Goal: Information Seeking & Learning: Learn about a topic

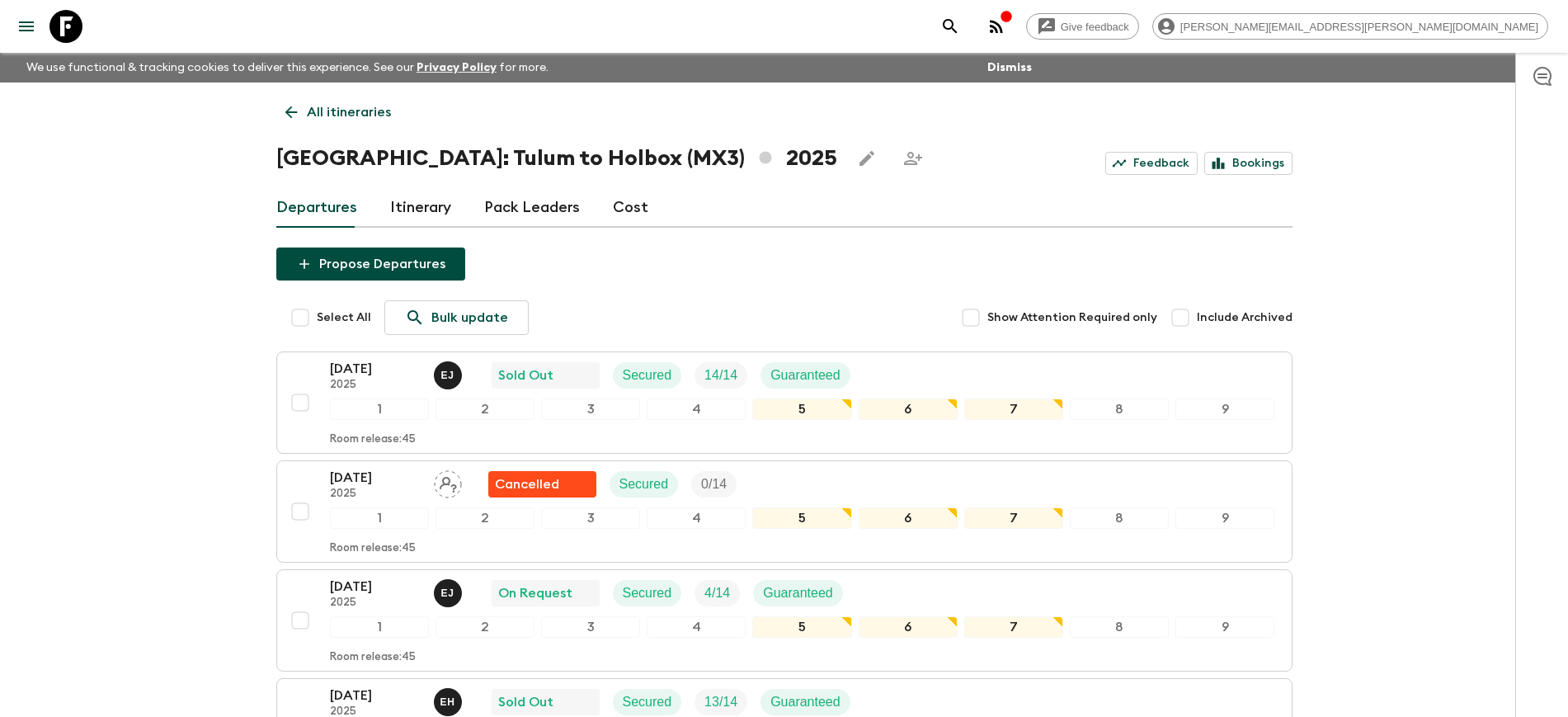
scroll to position [1091, 0]
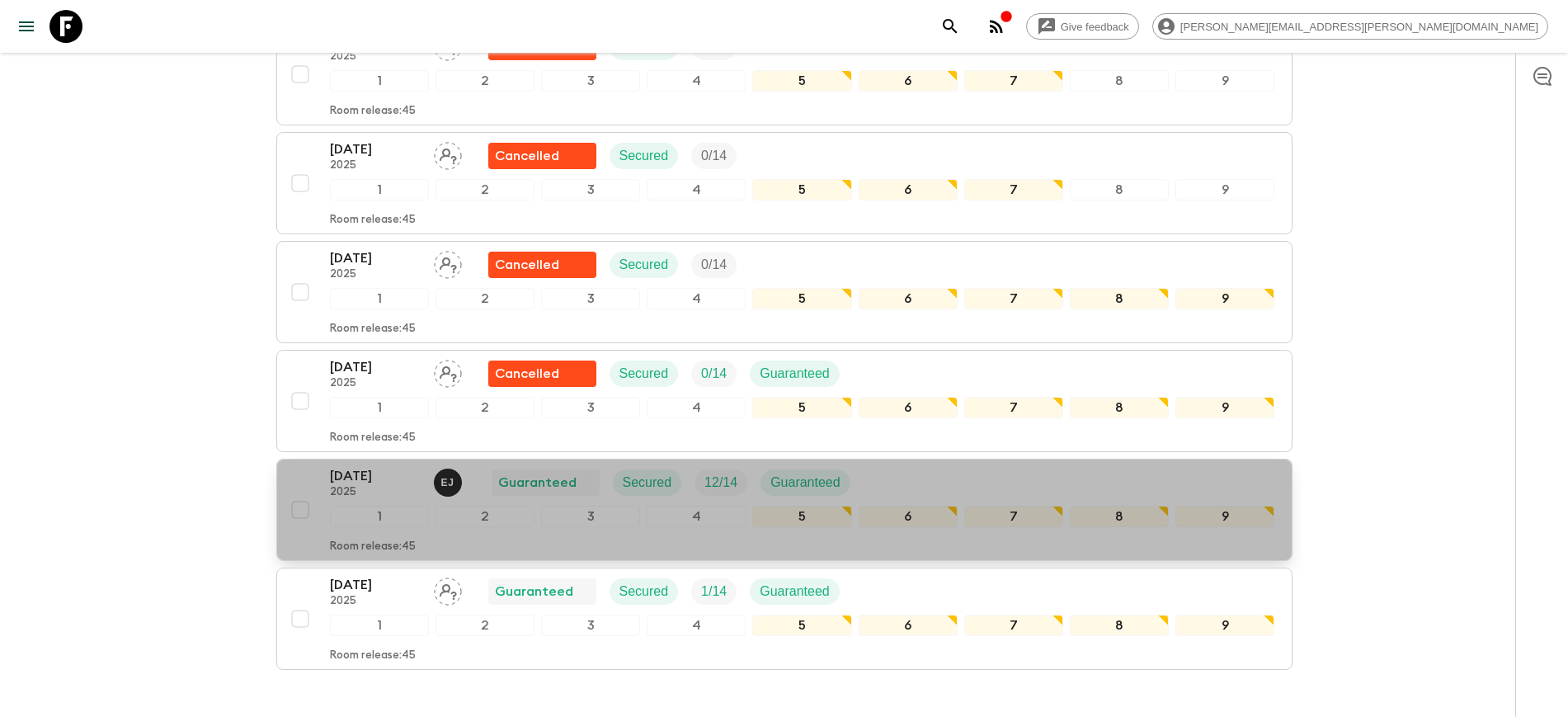
click at [357, 470] on p "[DATE]" at bounding box center [375, 476] width 91 height 19
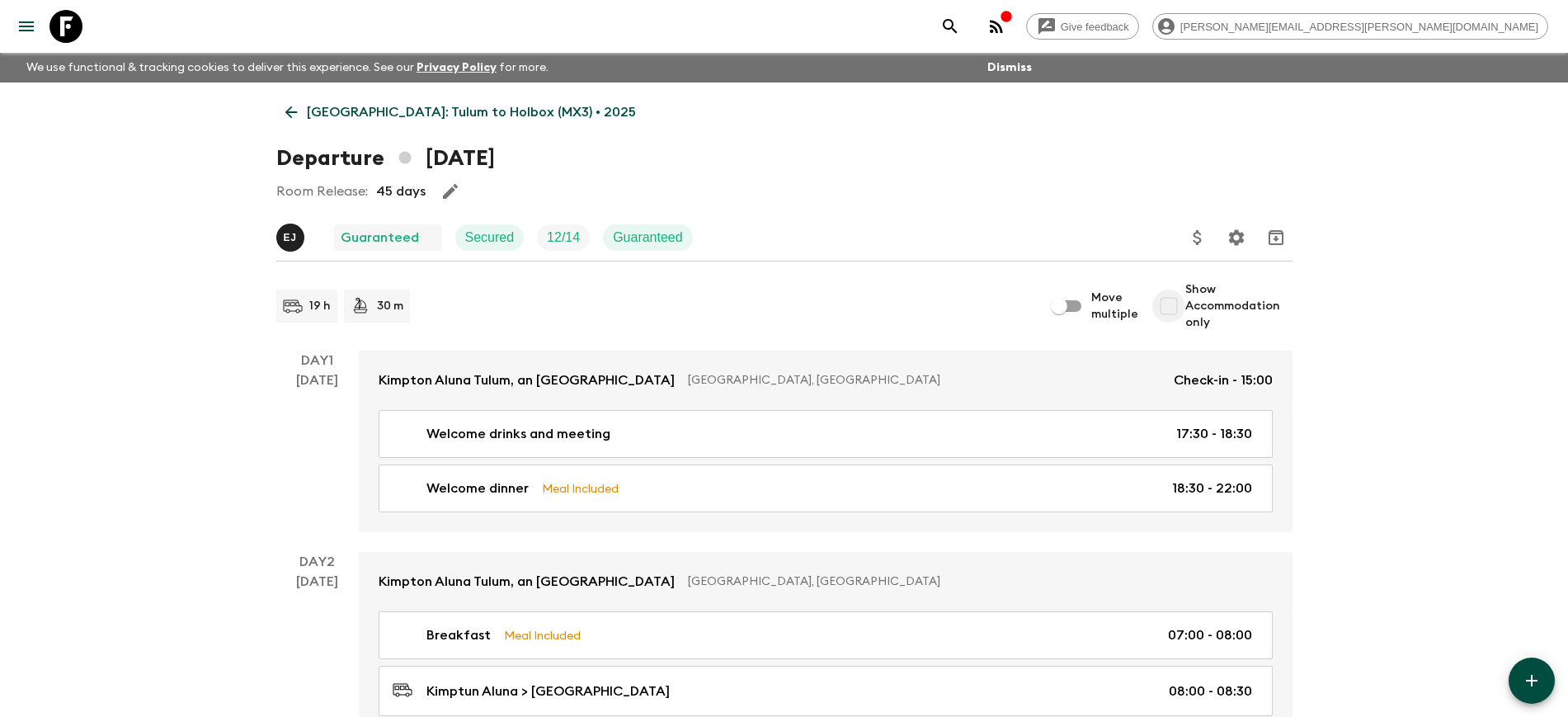
click at [1172, 302] on input "Show Accommodation only" at bounding box center [1168, 305] width 33 height 33
checkbox input "true"
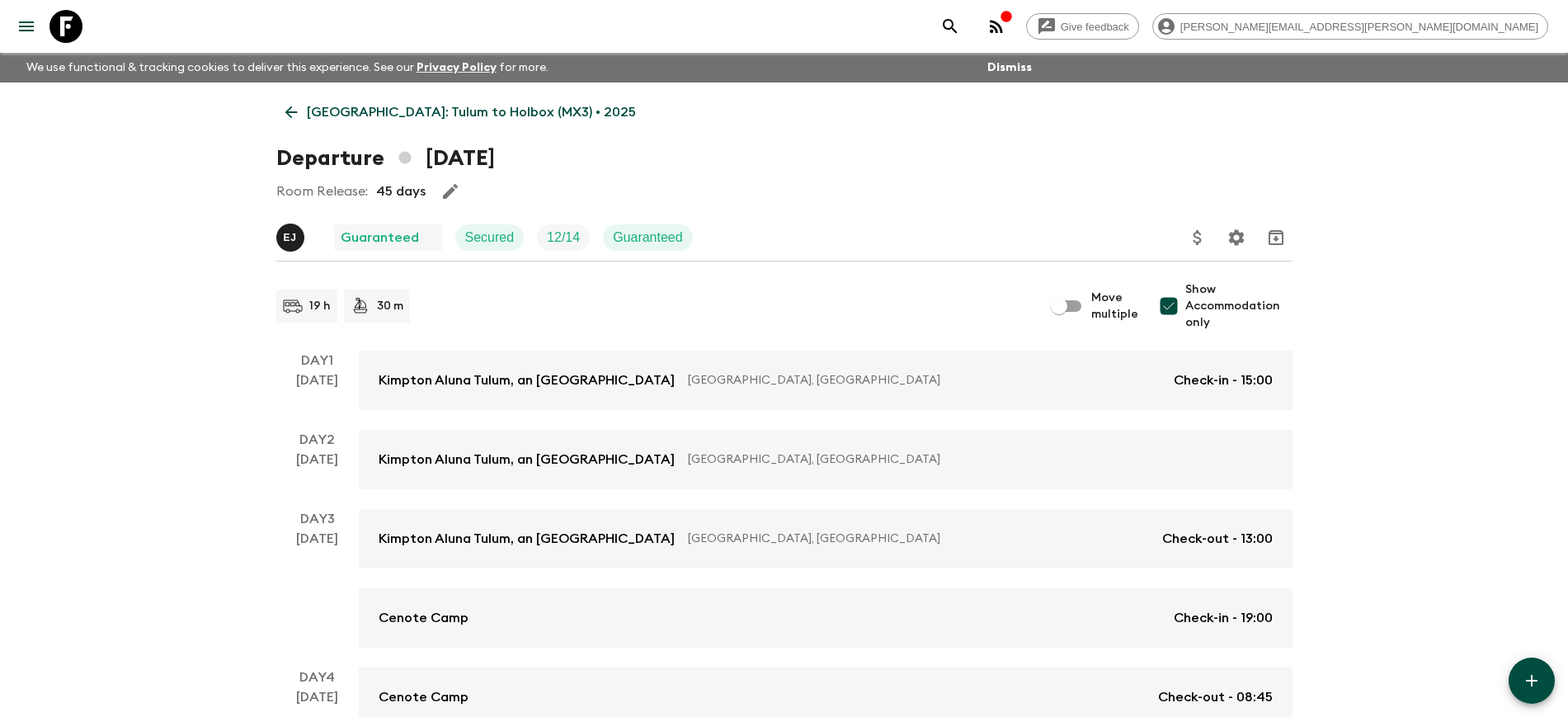
click at [286, 114] on icon at bounding box center [291, 112] width 19 height 19
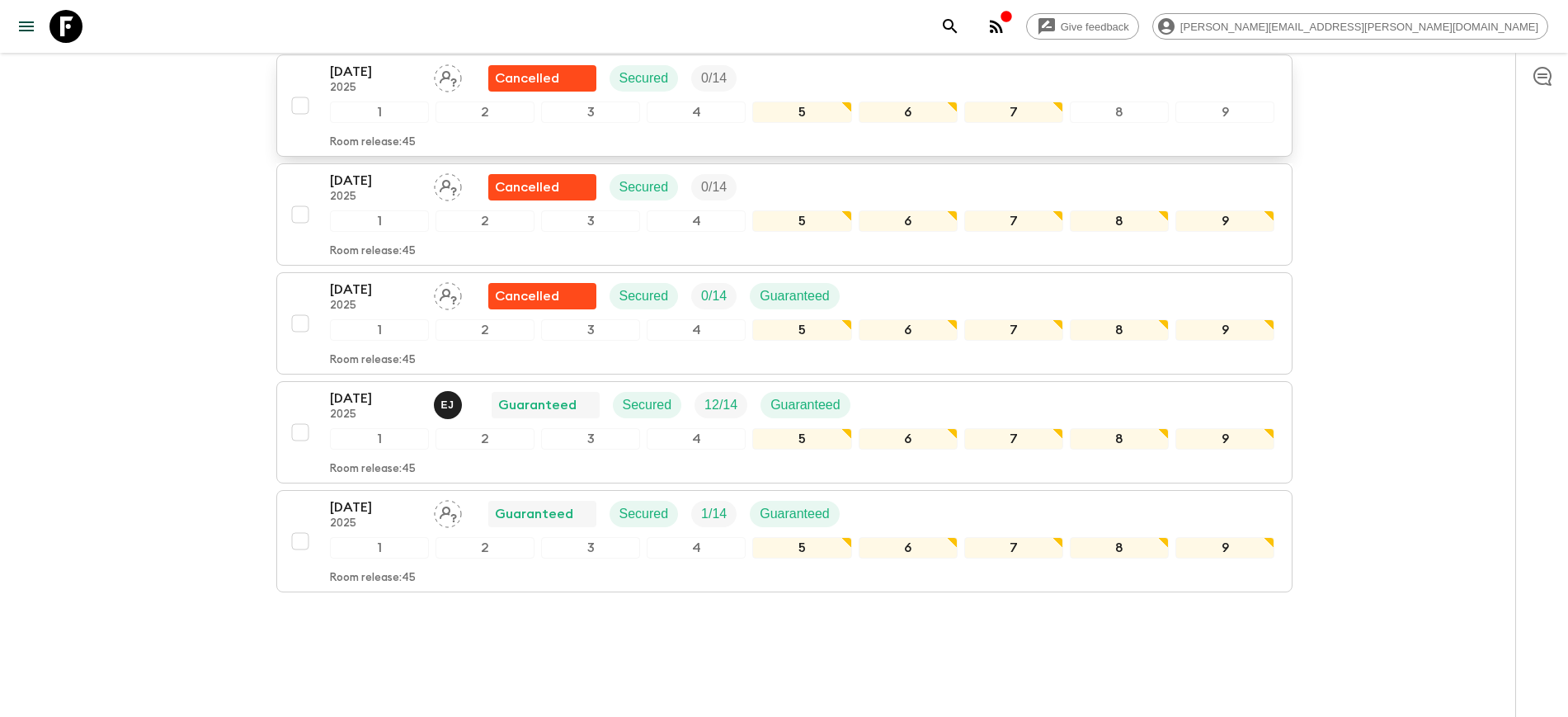
scroll to position [1194, 0]
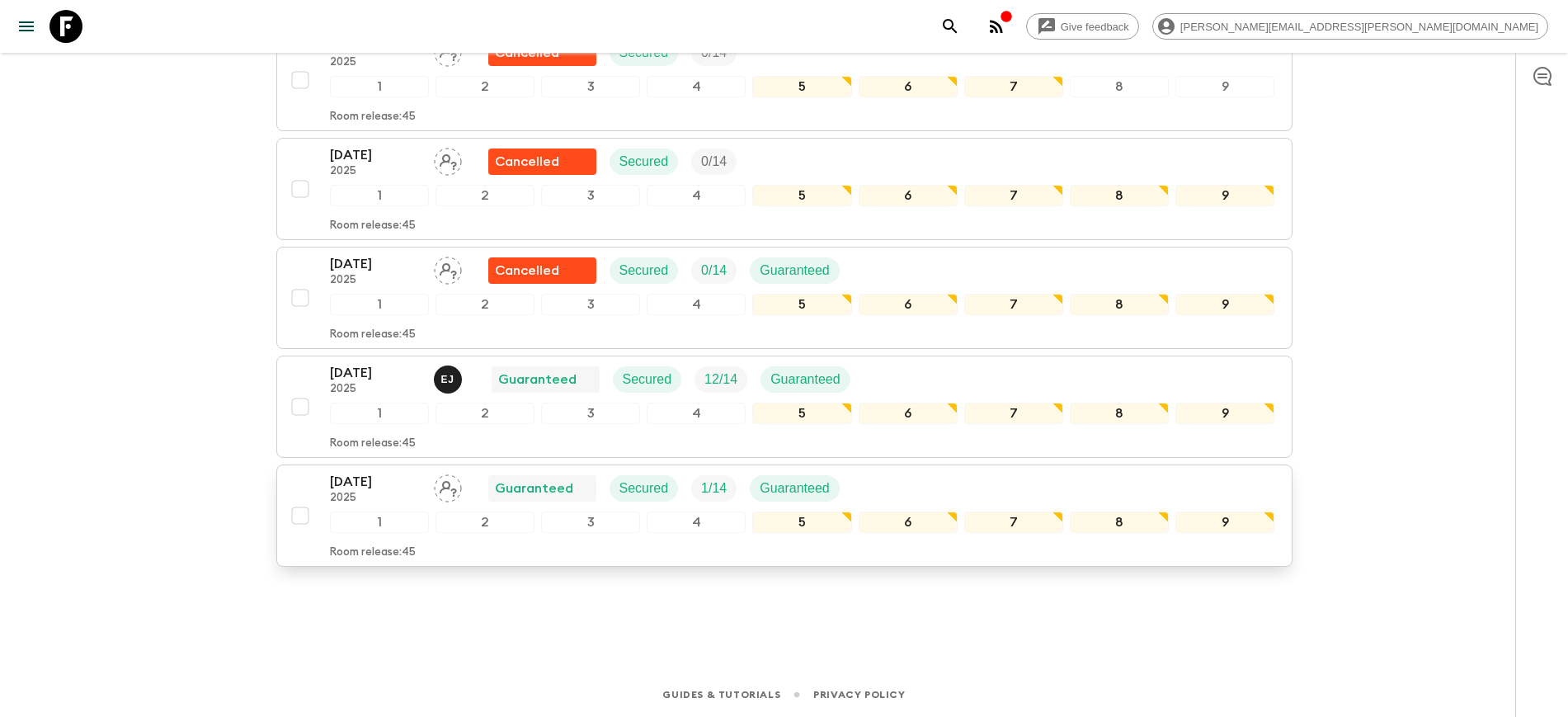
click at [352, 484] on p "[DATE]" at bounding box center [375, 482] width 91 height 19
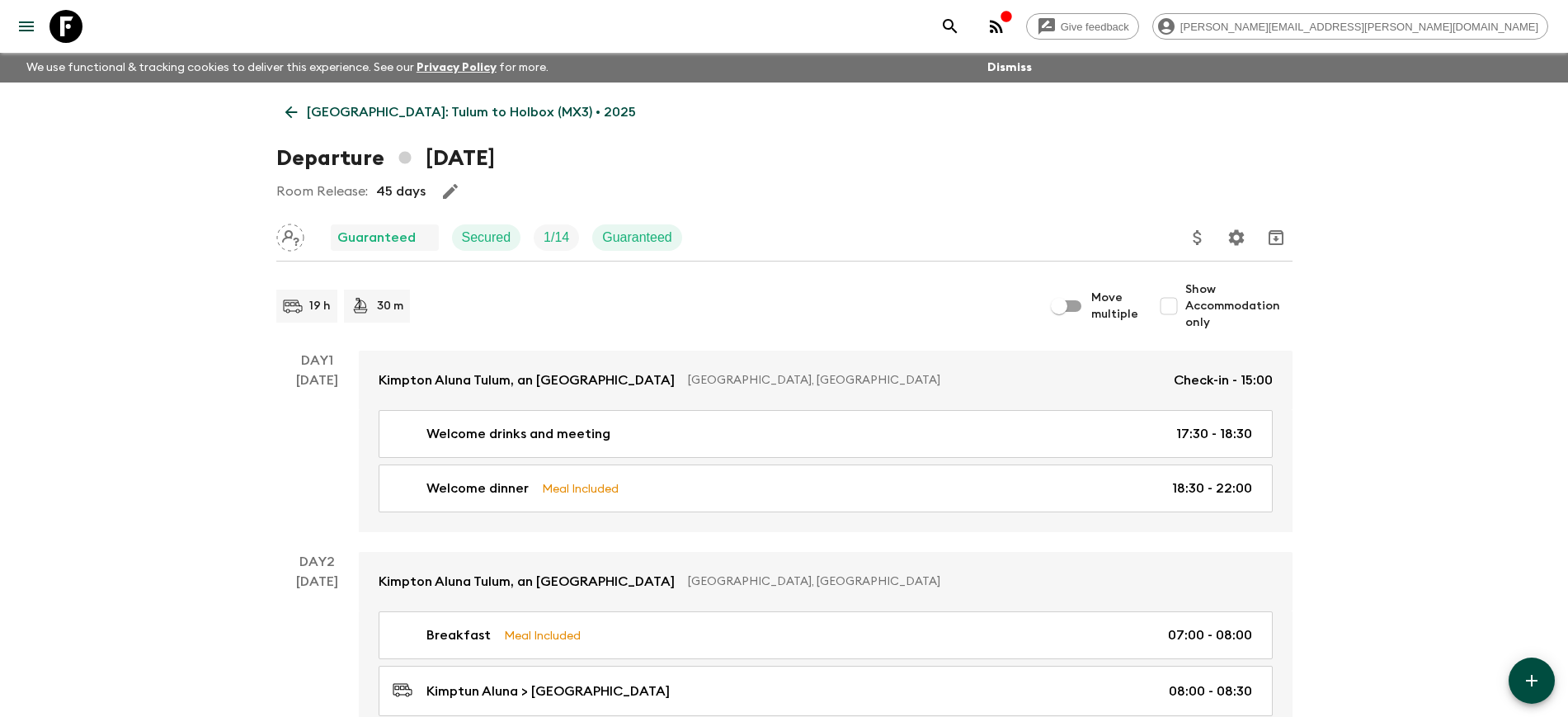
click at [1177, 305] on input "Show Accommodation only" at bounding box center [1168, 305] width 33 height 33
checkbox input "true"
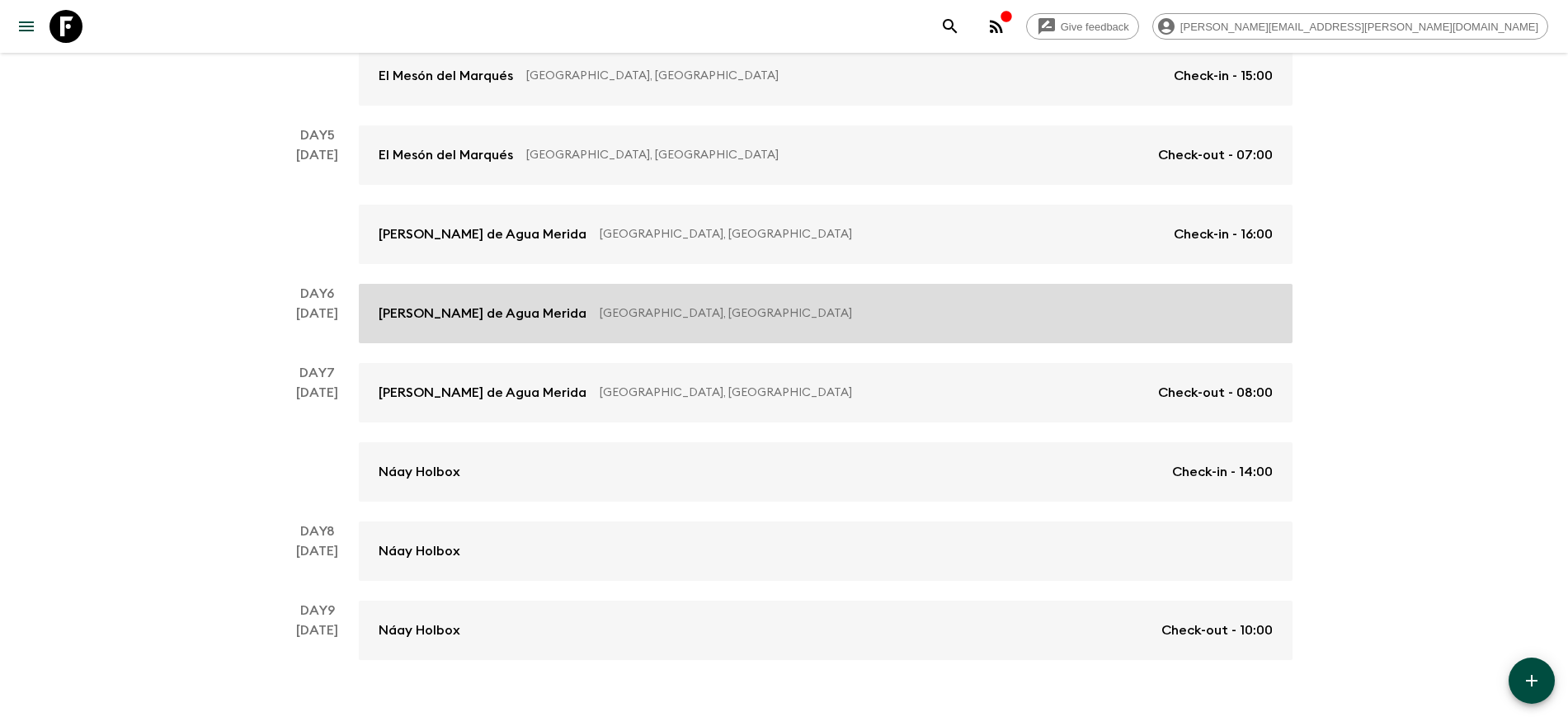
scroll to position [735, 0]
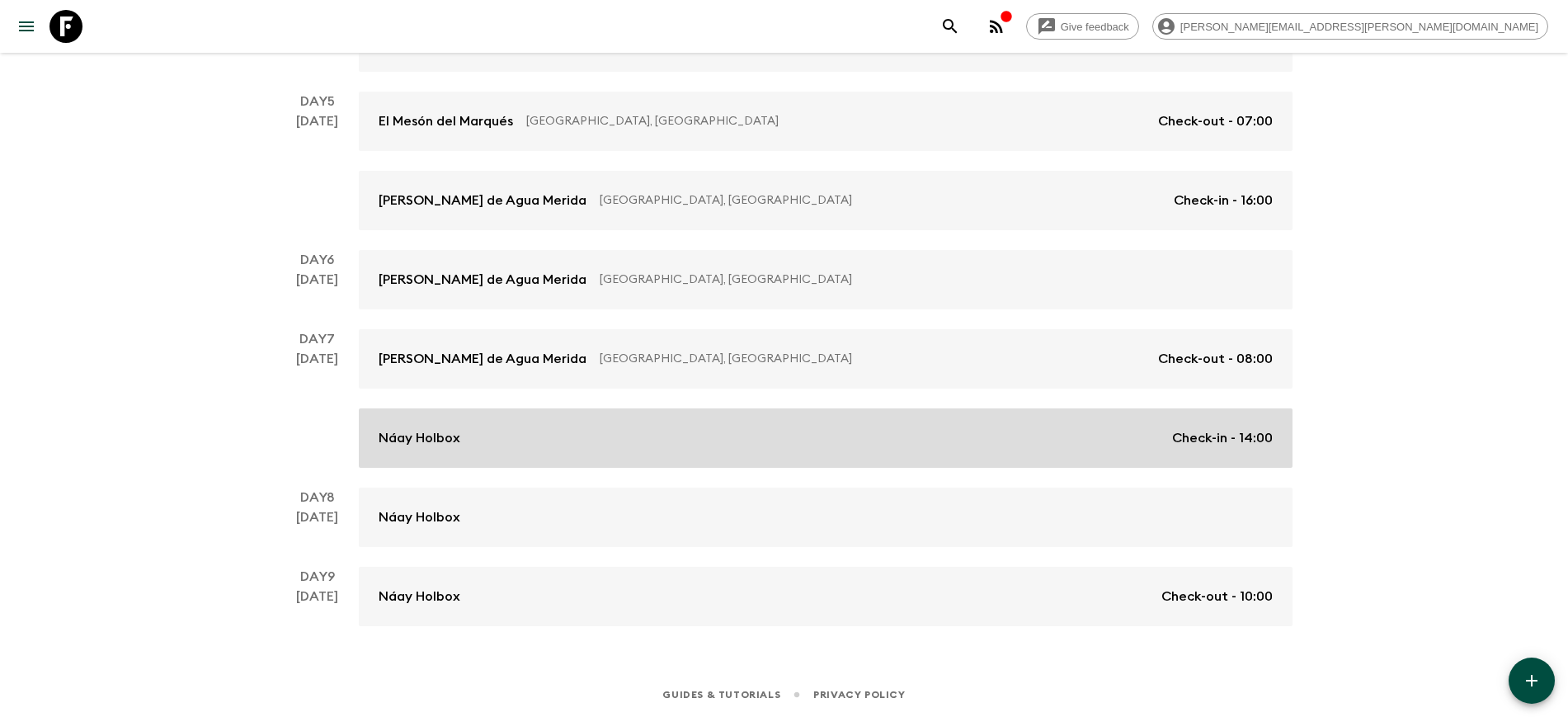
click at [469, 437] on div "Náay Holbox Check-in - 14:00" at bounding box center [826, 438] width 894 height 19
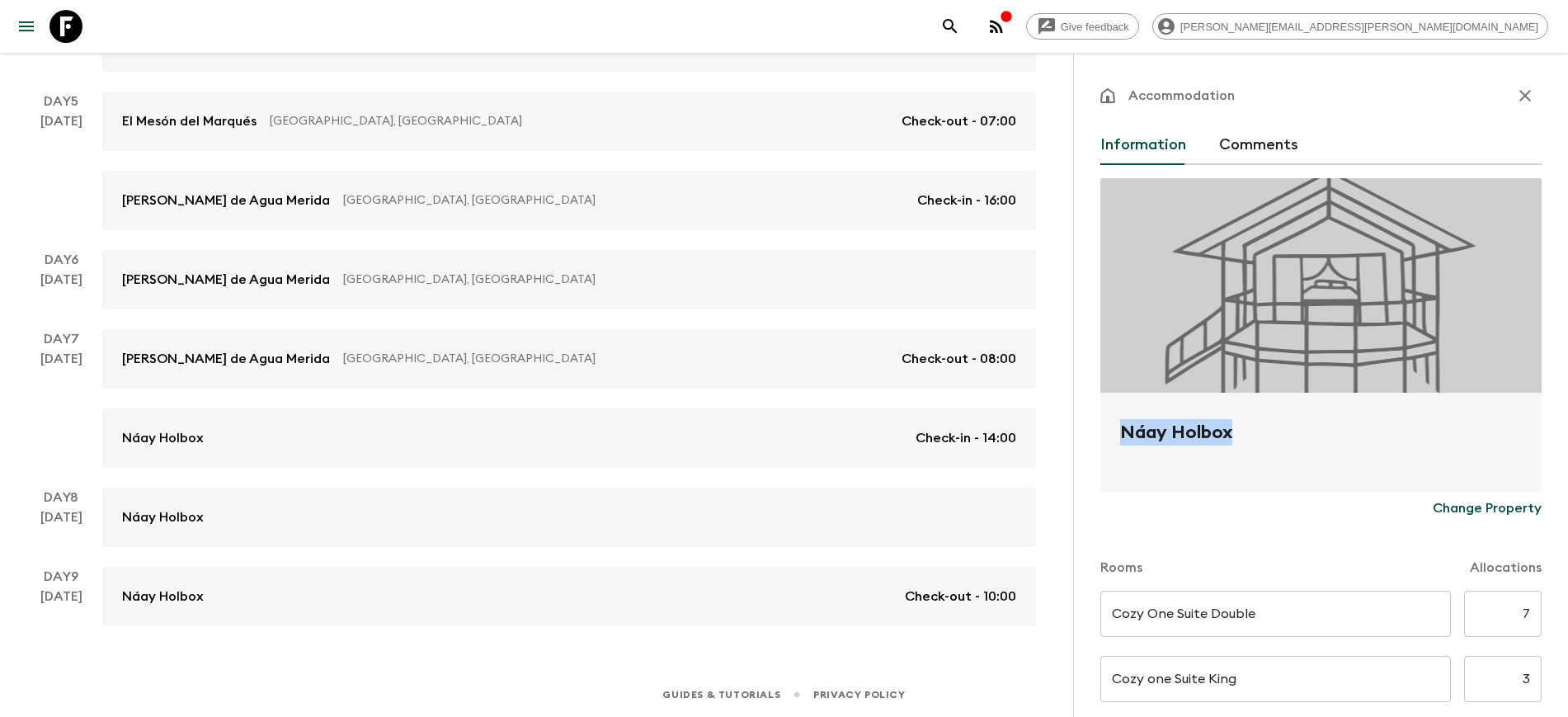
drag, startPoint x: 1236, startPoint y: 430, endPoint x: 1125, endPoint y: 436, distance: 111.2
click at [1125, 436] on h2 "Náay Holbox" at bounding box center [1321, 445] width 402 height 53
copy h2 "Náay Holbox"
click at [1515, 96] on icon "button" at bounding box center [1525, 95] width 19 height 19
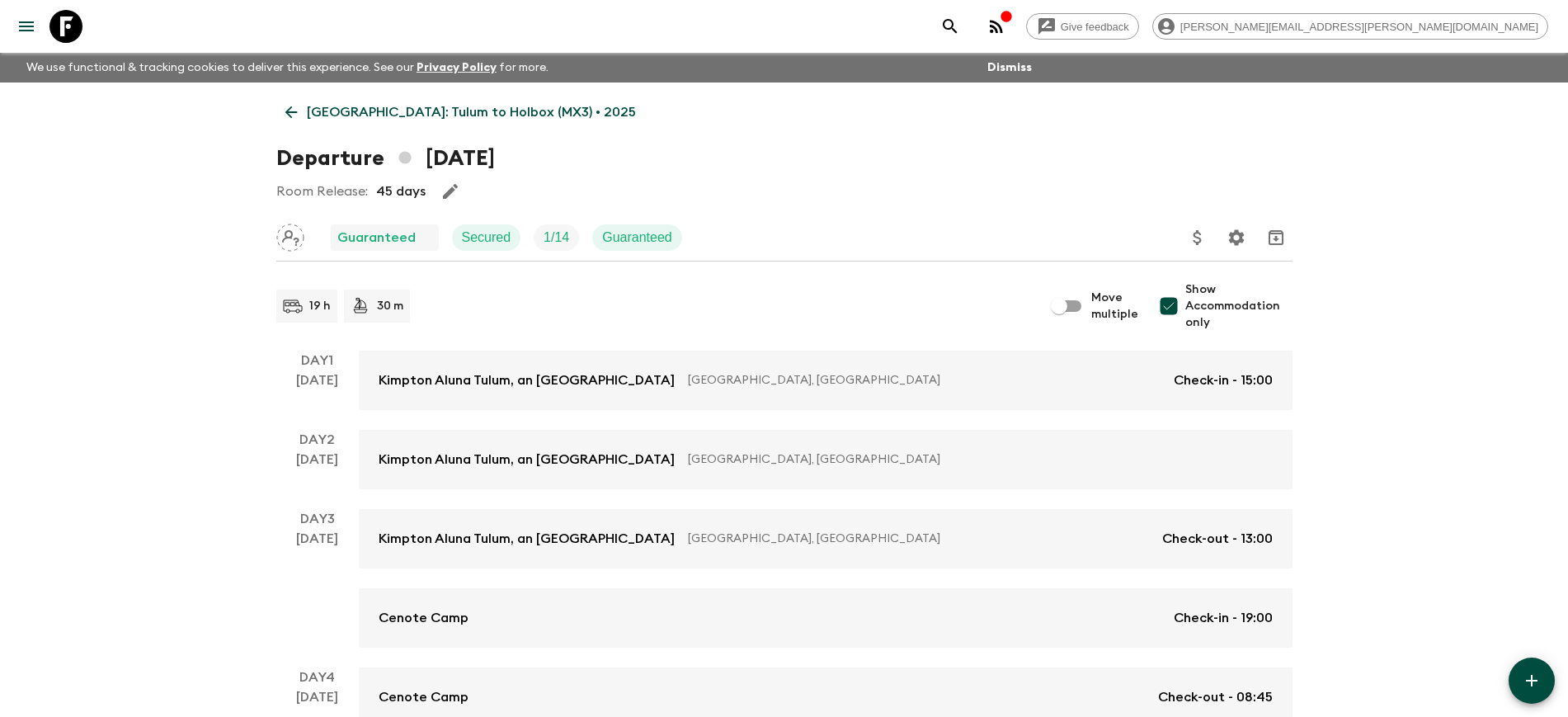
click at [312, 113] on p "[GEOGRAPHIC_DATA]: Tulum to Holbox (MX3) • 2025" at bounding box center [471, 112] width 329 height 19
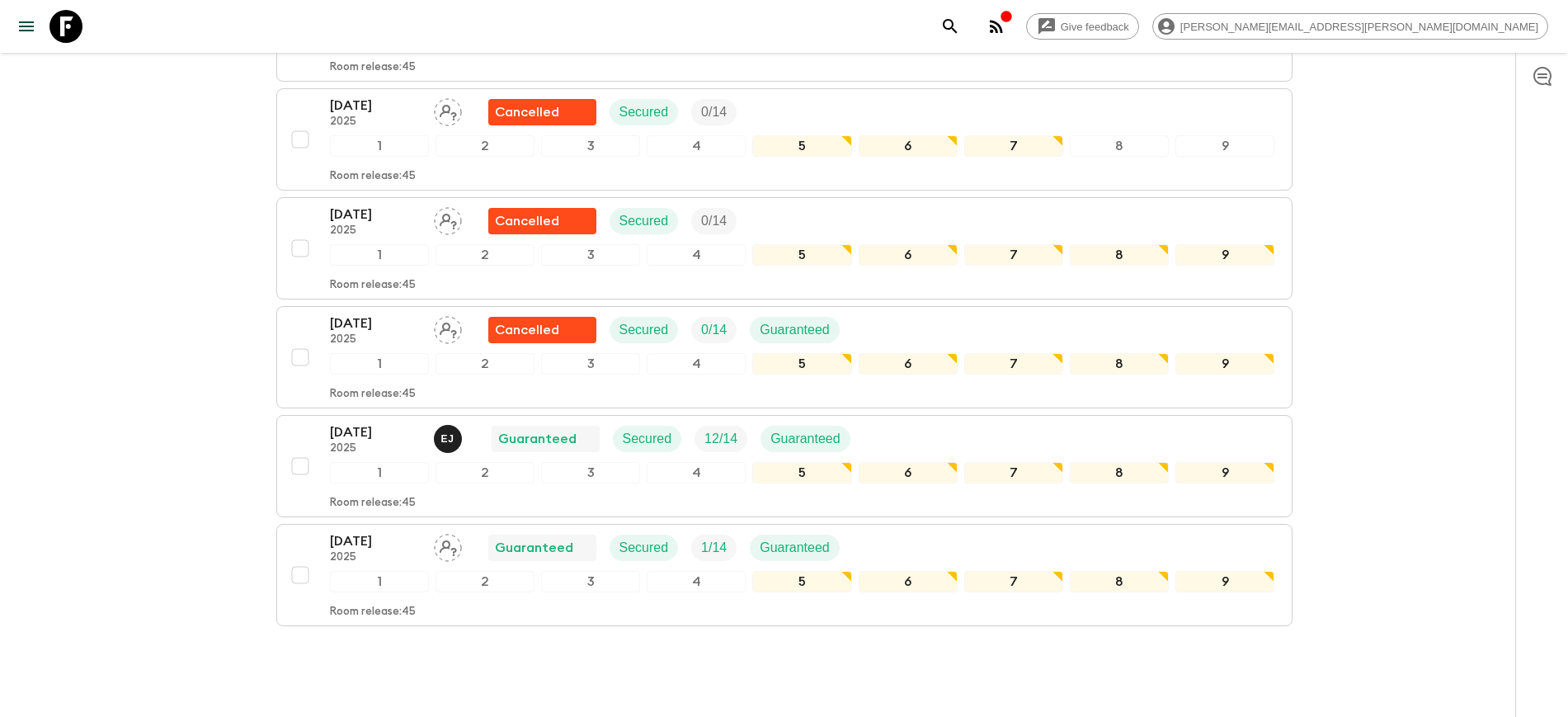
scroll to position [1194, 0]
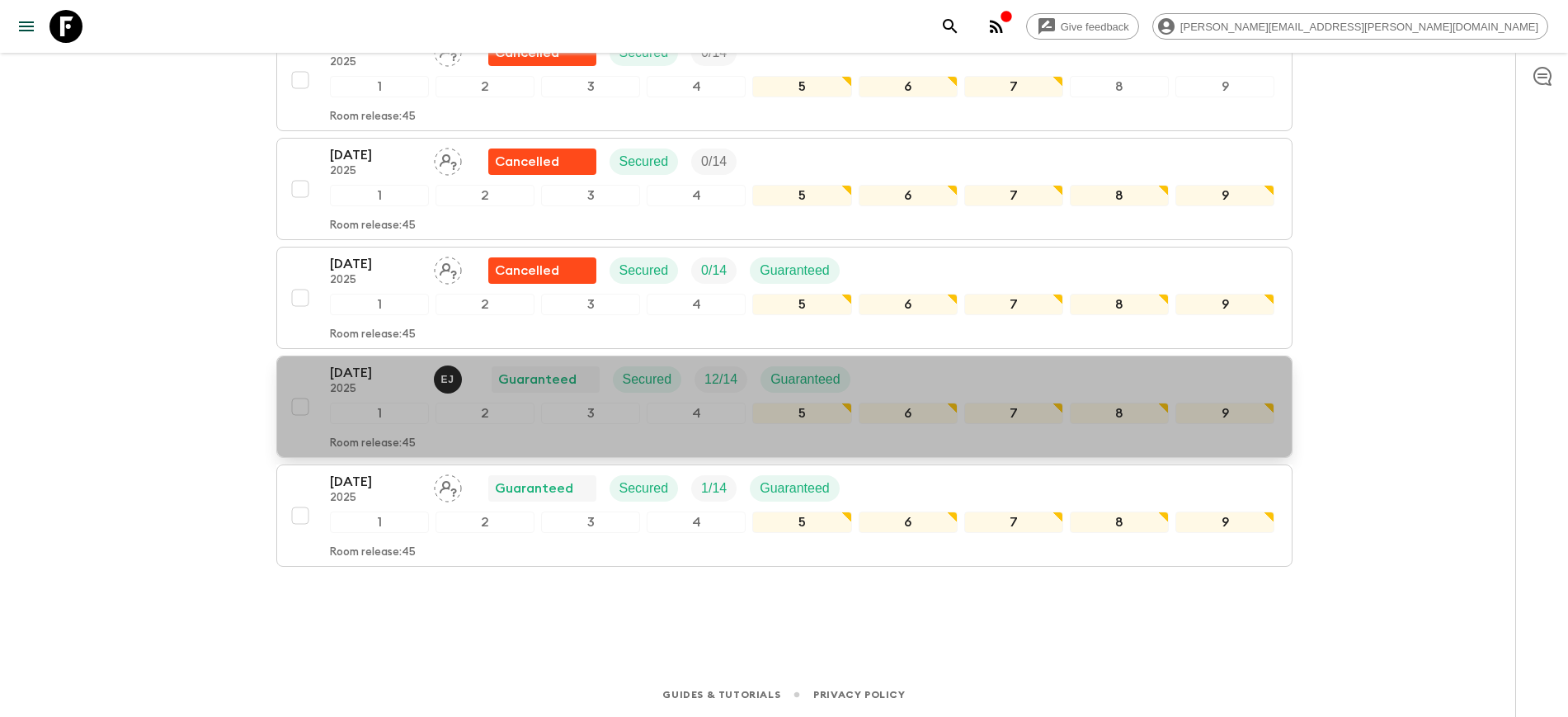
click at [353, 372] on p "[DATE]" at bounding box center [375, 373] width 91 height 19
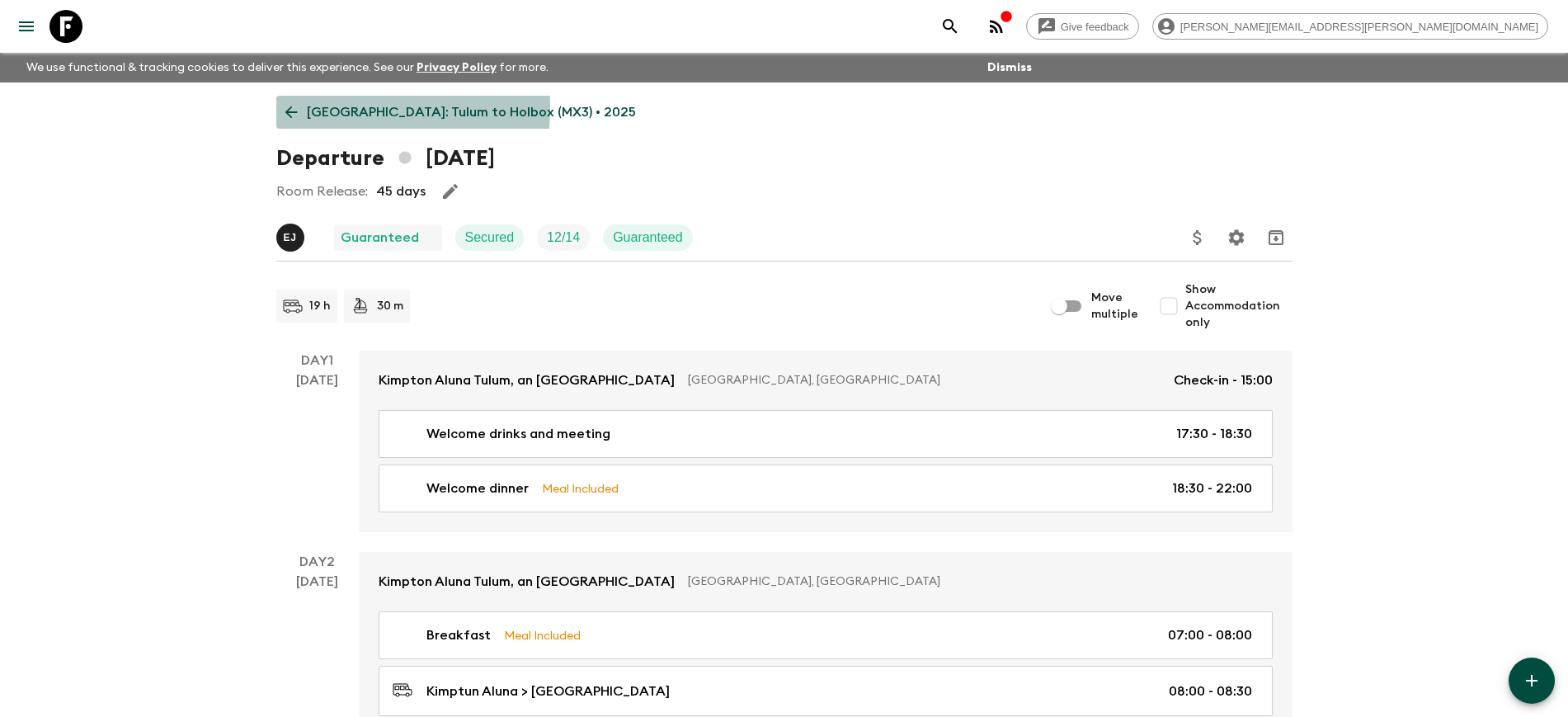
click at [295, 107] on icon at bounding box center [291, 112] width 19 height 19
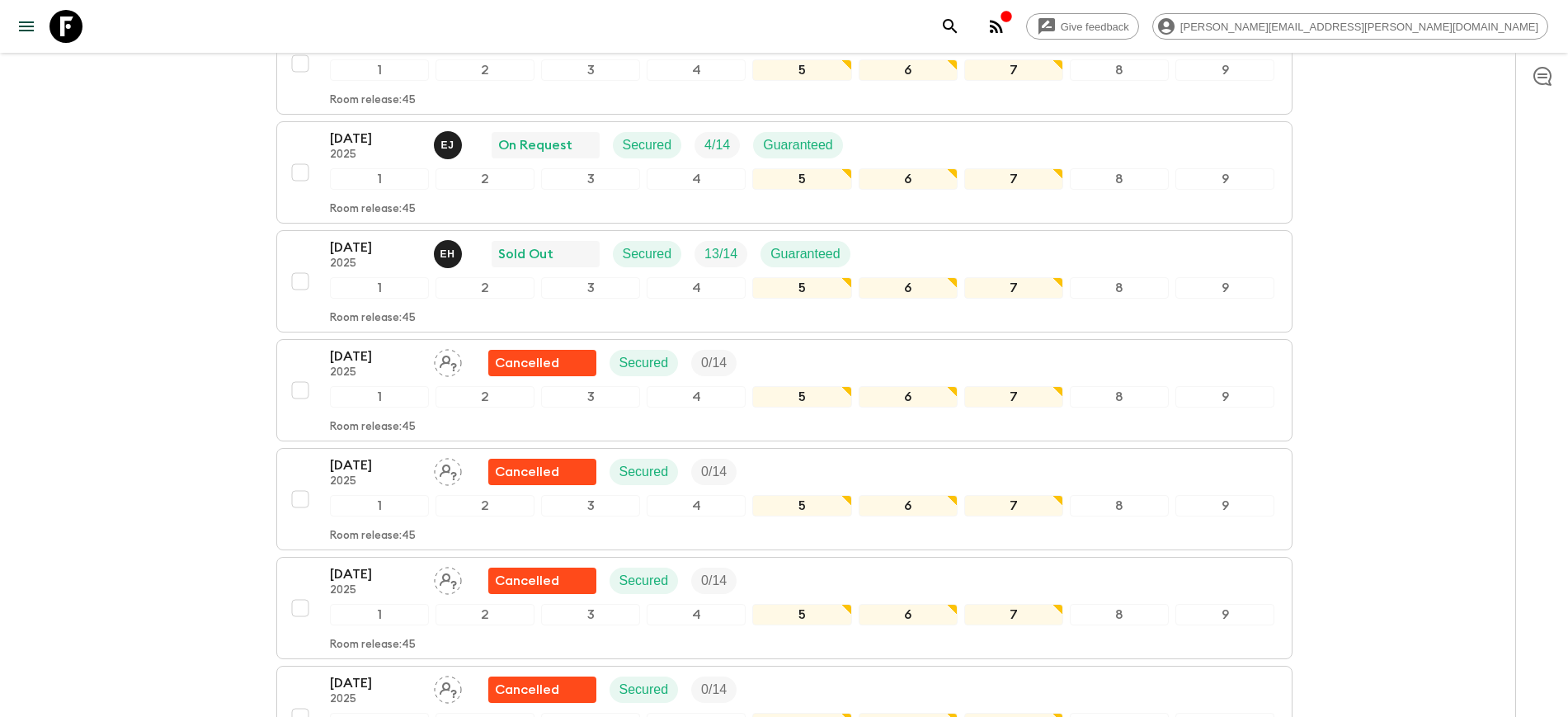
scroll to position [369, 0]
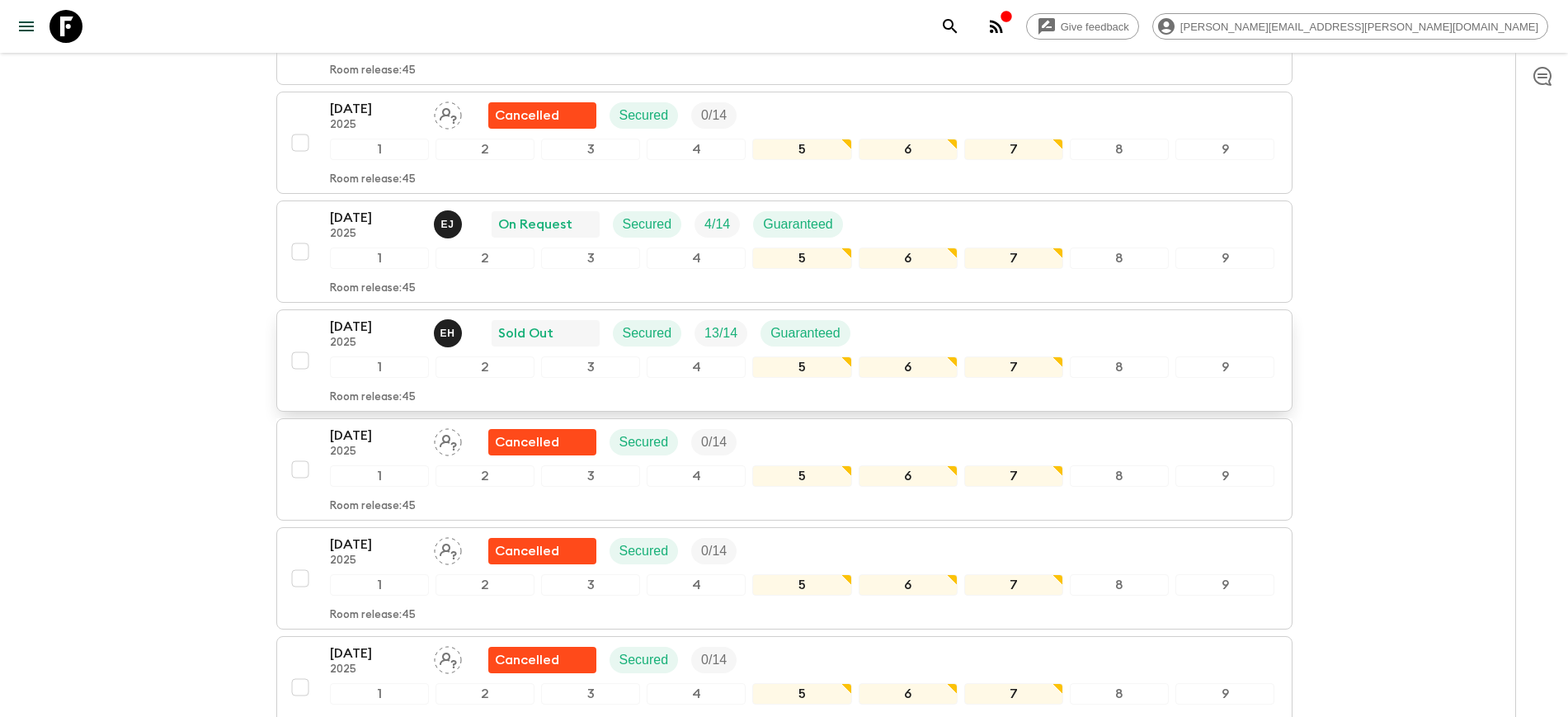
click at [360, 328] on p "[DATE]" at bounding box center [375, 326] width 91 height 19
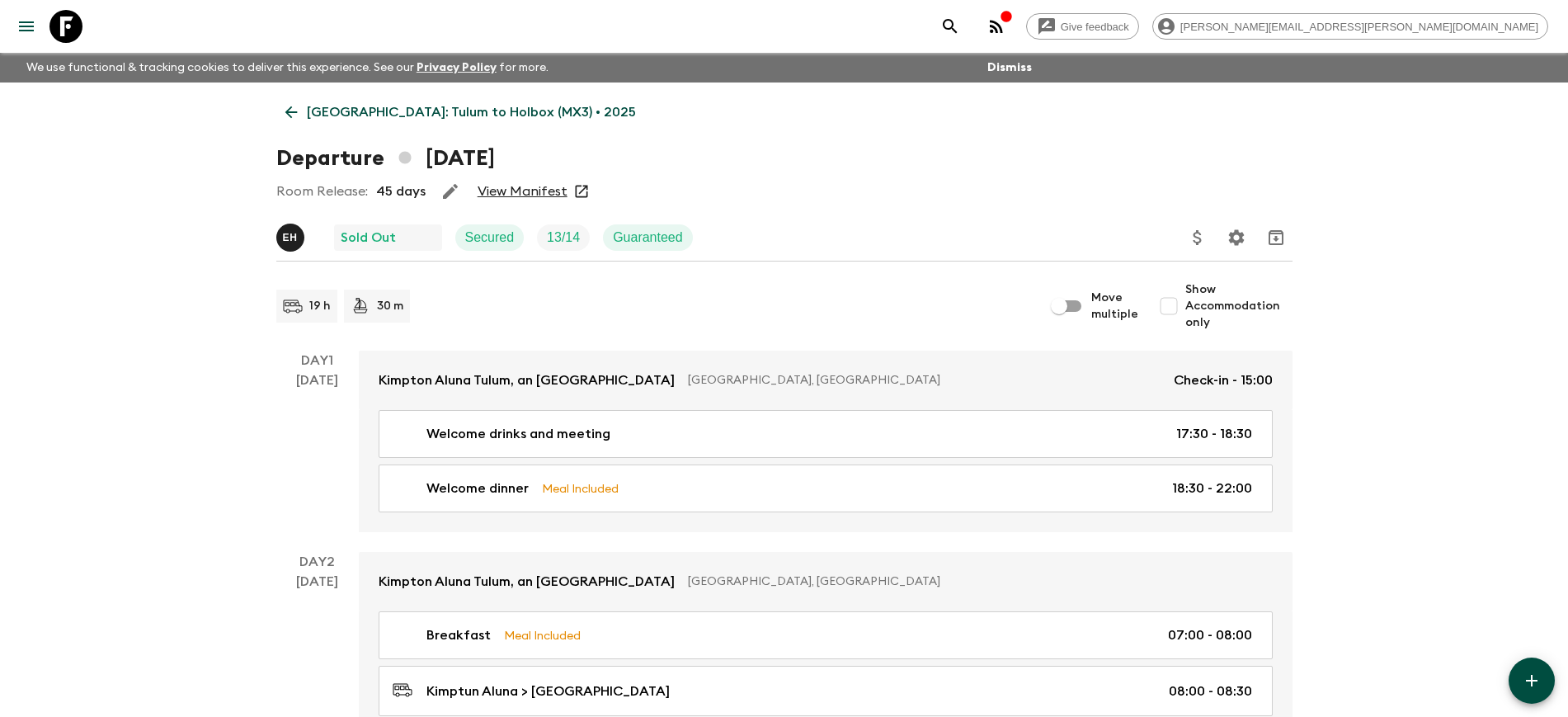
click at [1185, 304] on input "Show Accommodation only" at bounding box center [1168, 305] width 33 height 33
checkbox input "true"
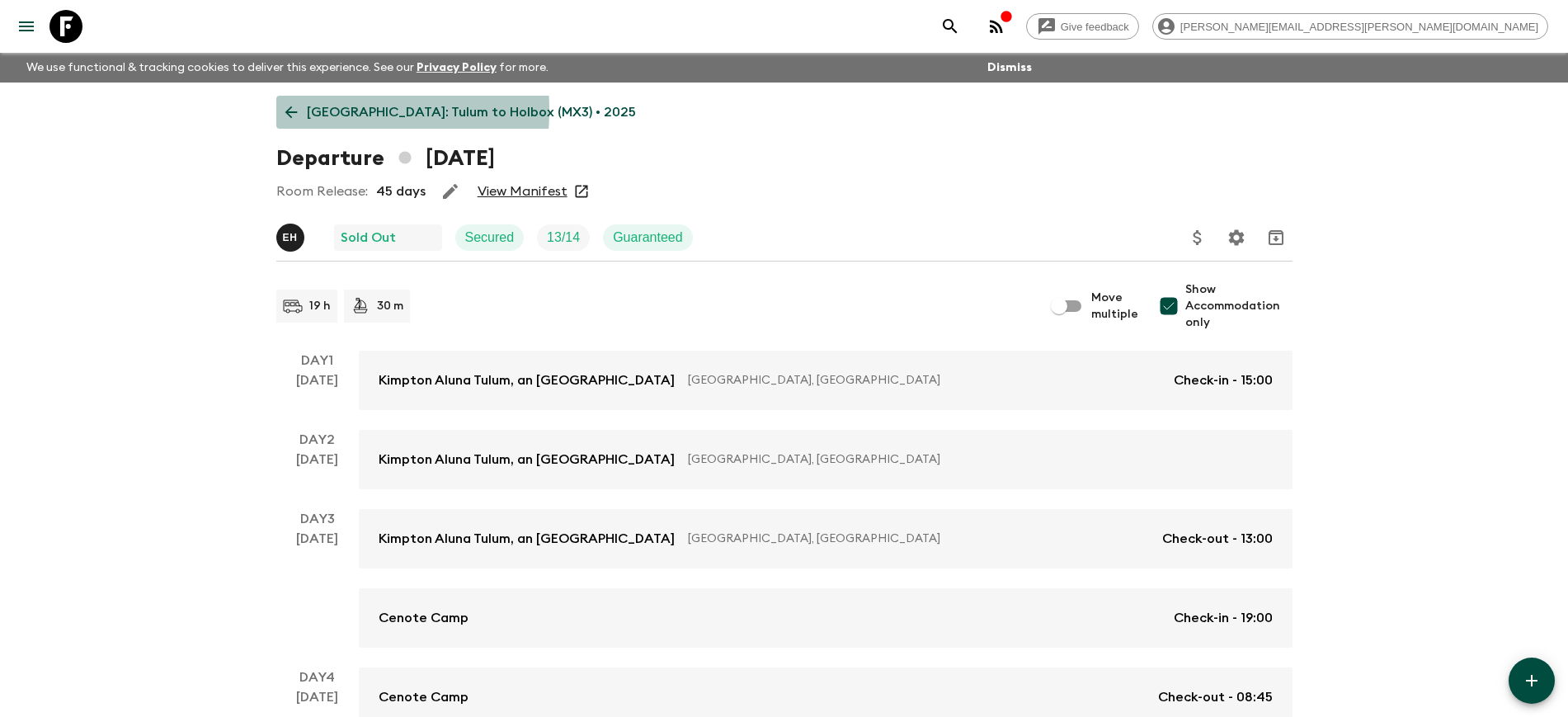
click at [311, 110] on p "[GEOGRAPHIC_DATA]: Tulum to Holbox (MX3) • 2025" at bounding box center [471, 112] width 329 height 19
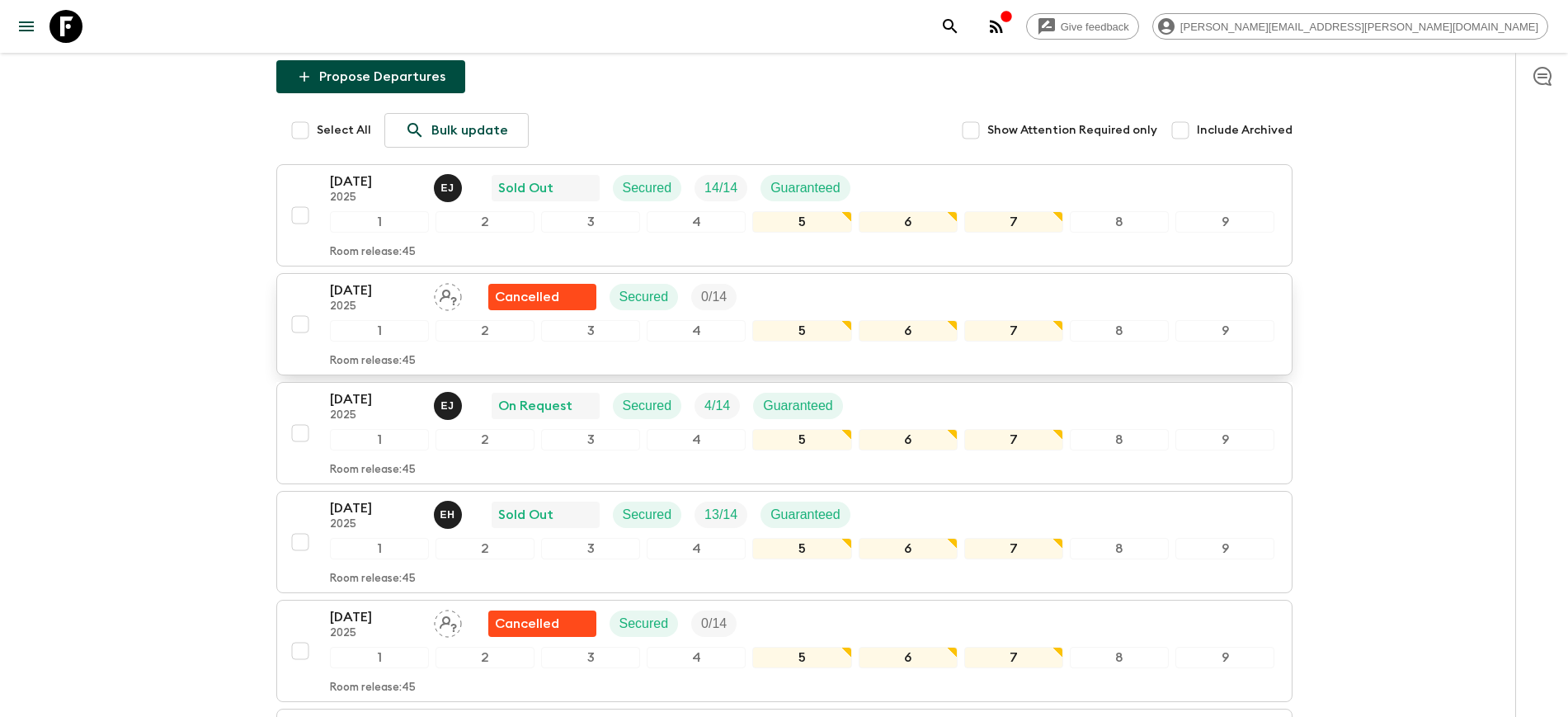
scroll to position [206, 0]
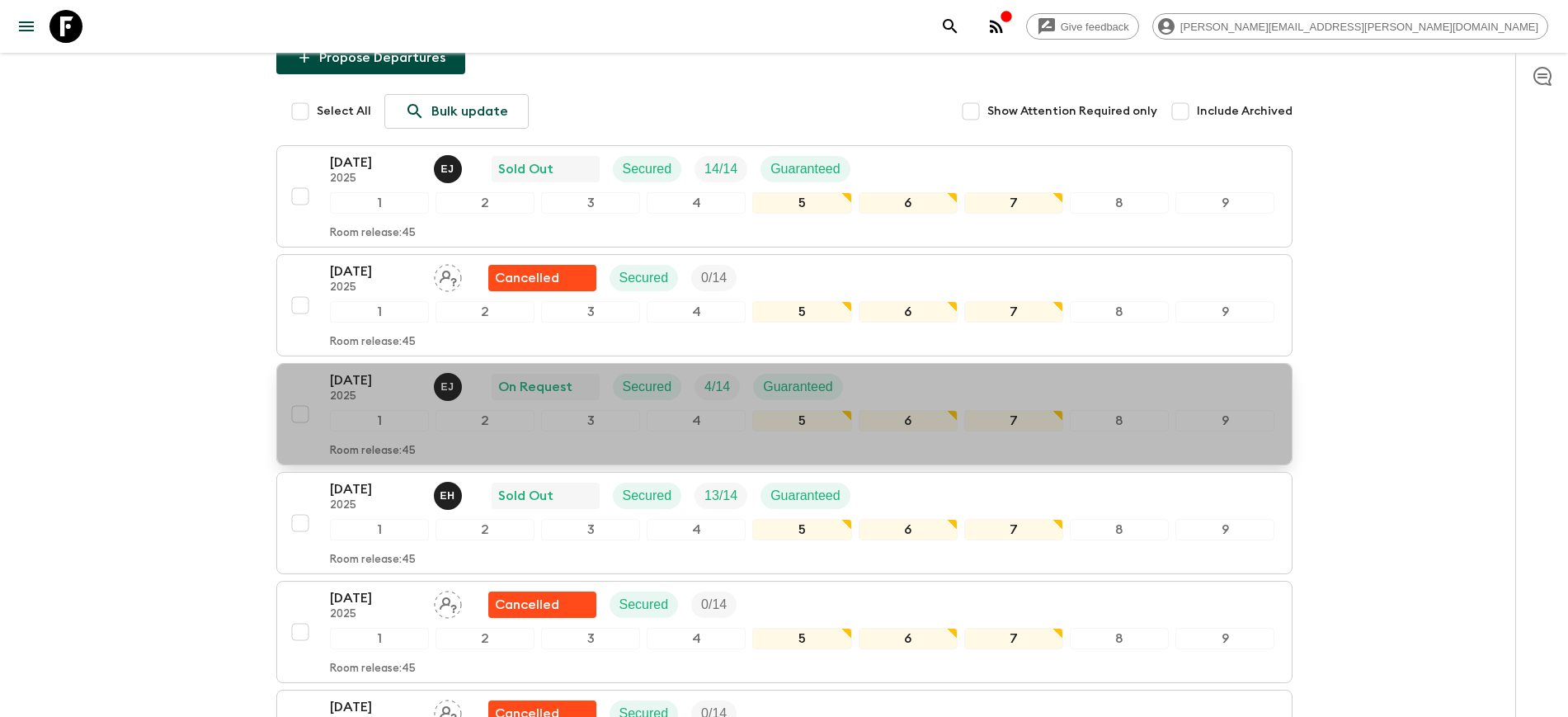
click at [356, 380] on p "[DATE]" at bounding box center [375, 380] width 91 height 19
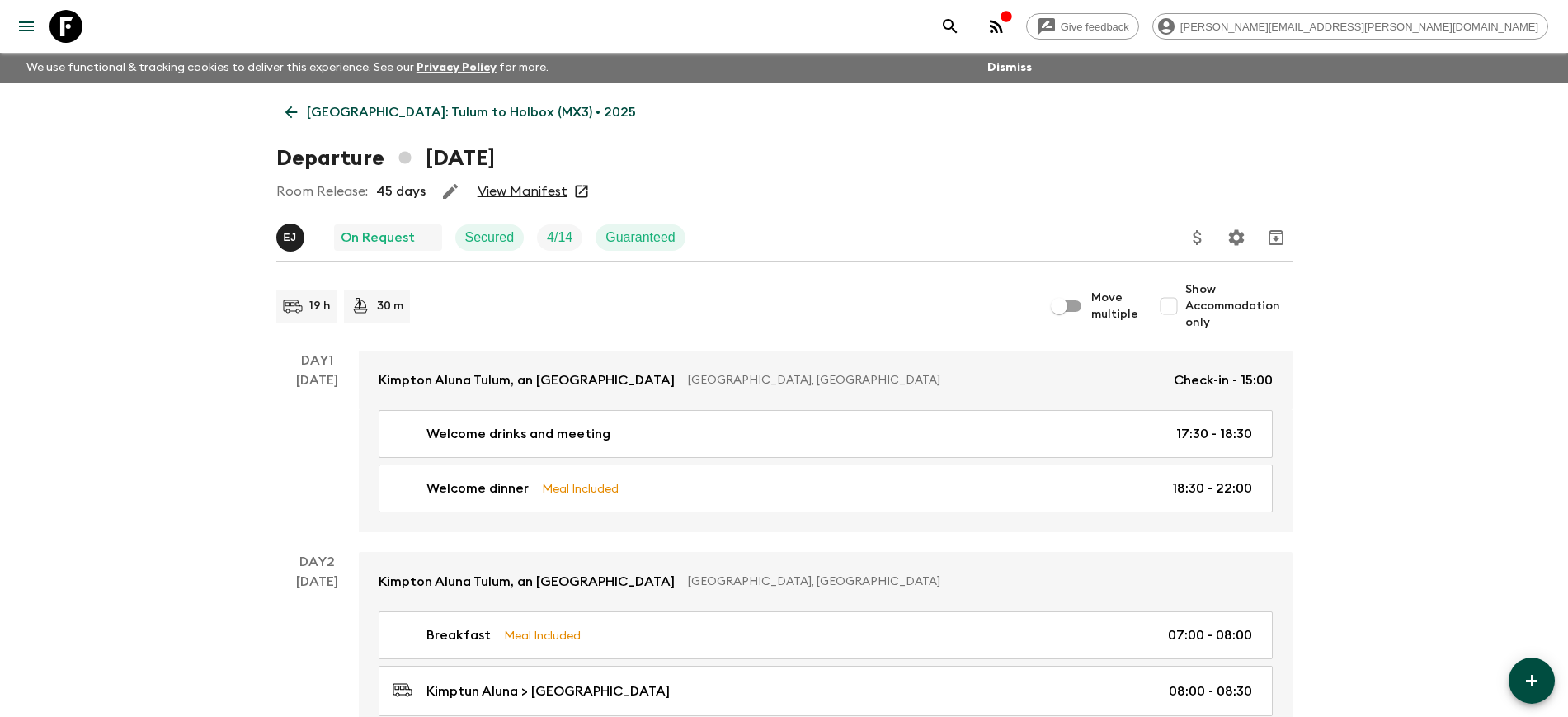
click at [1173, 303] on input "Show Accommodation only" at bounding box center [1168, 305] width 33 height 33
checkbox input "true"
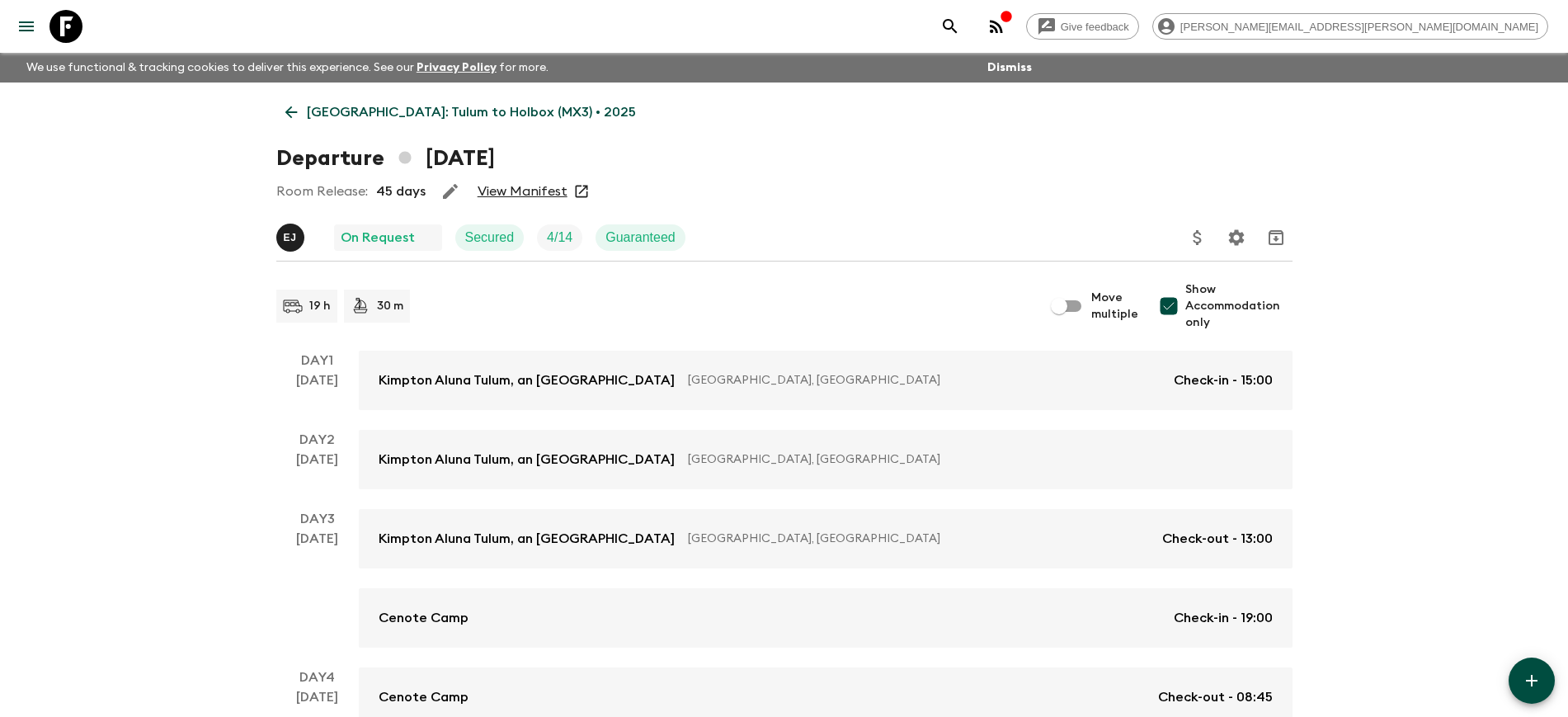
click at [302, 112] on link "[GEOGRAPHIC_DATA]: Tulum to Holbox (MX3) • 2025" at bounding box center [461, 112] width 368 height 33
